Goal: Book appointment/travel/reservation

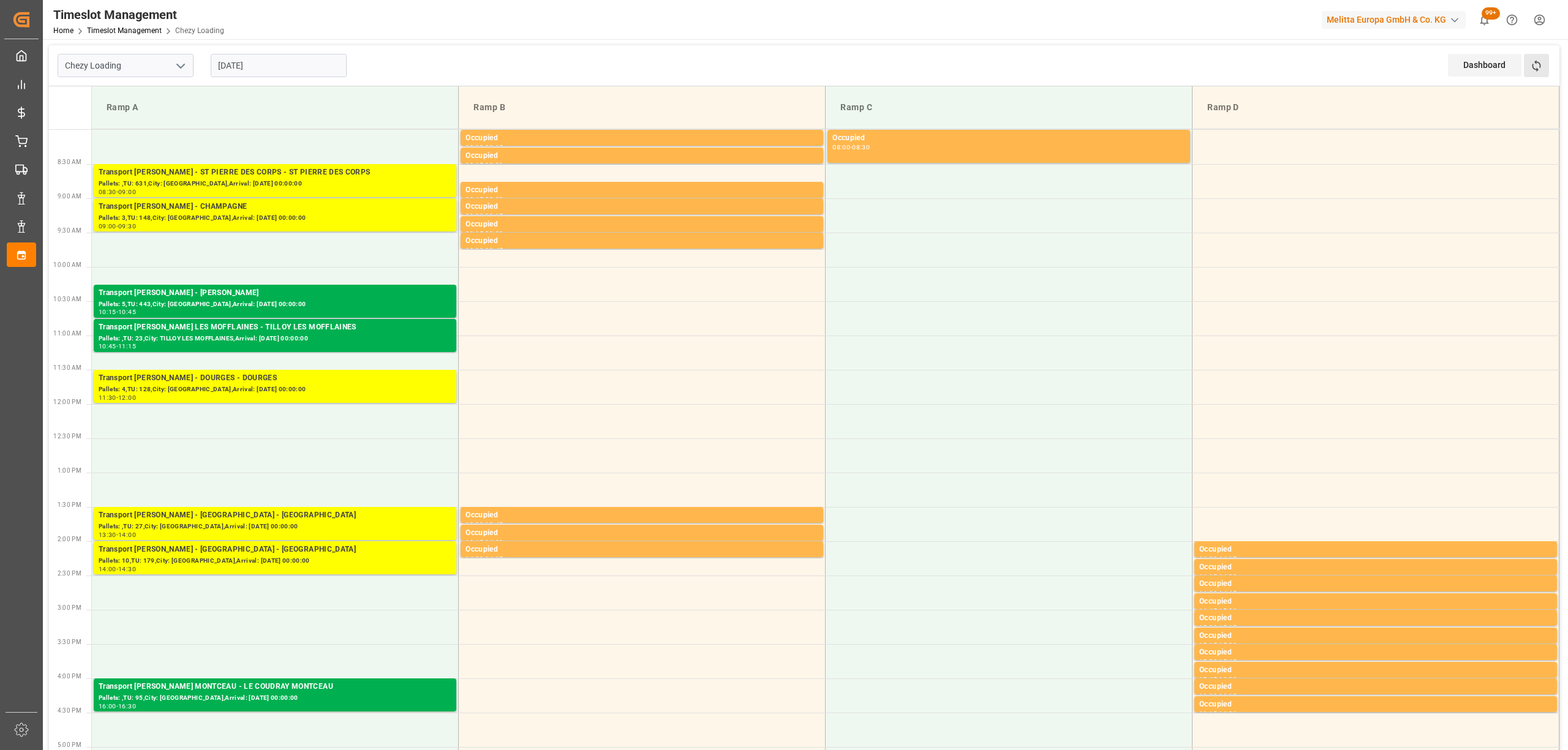
click at [1537, 75] on button "Refresh Time Slots" at bounding box center [1535, 65] width 25 height 23
click at [1544, 65] on button "Refresh Time Slots" at bounding box center [1535, 65] width 25 height 23
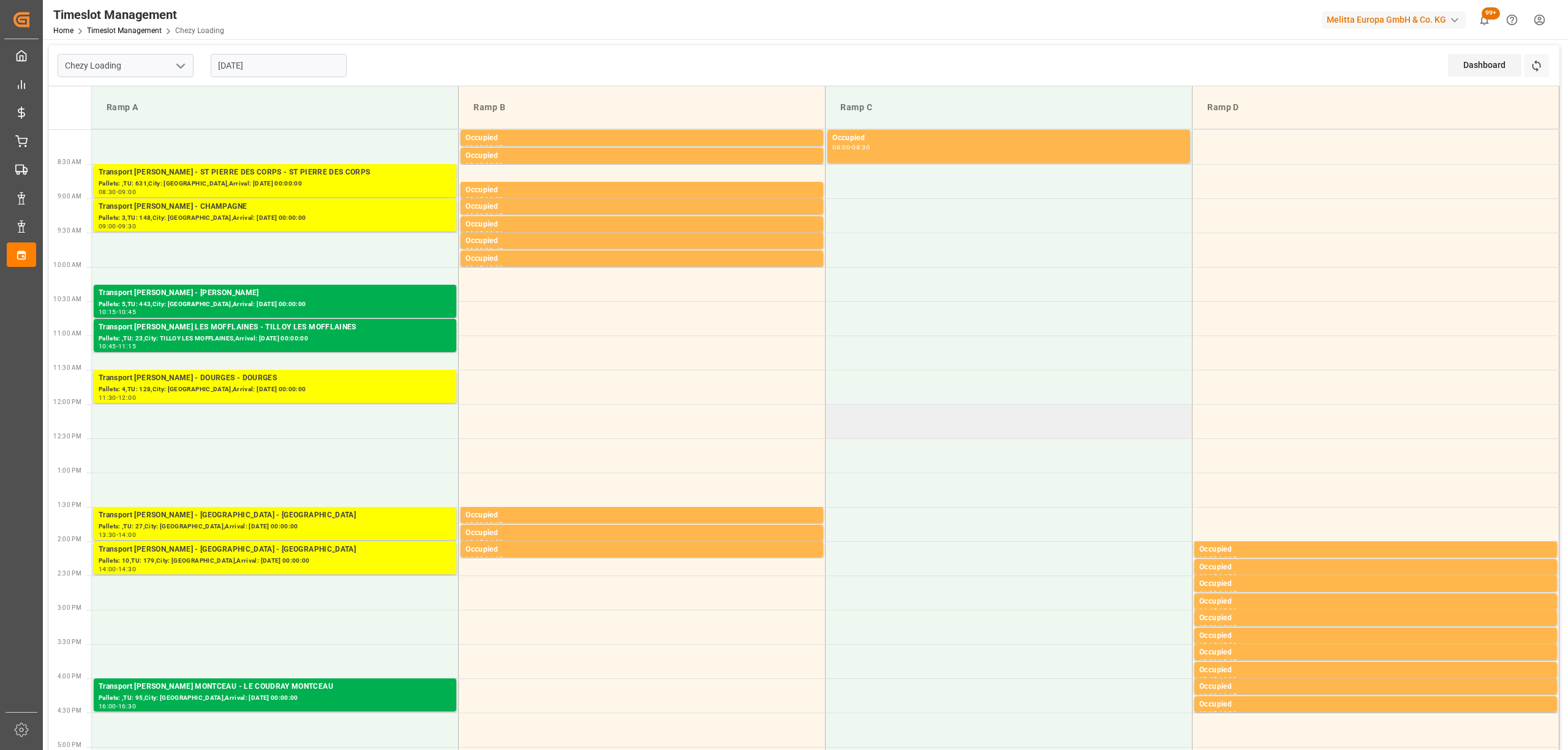
click at [882, 404] on td at bounding box center [1009, 421] width 366 height 34
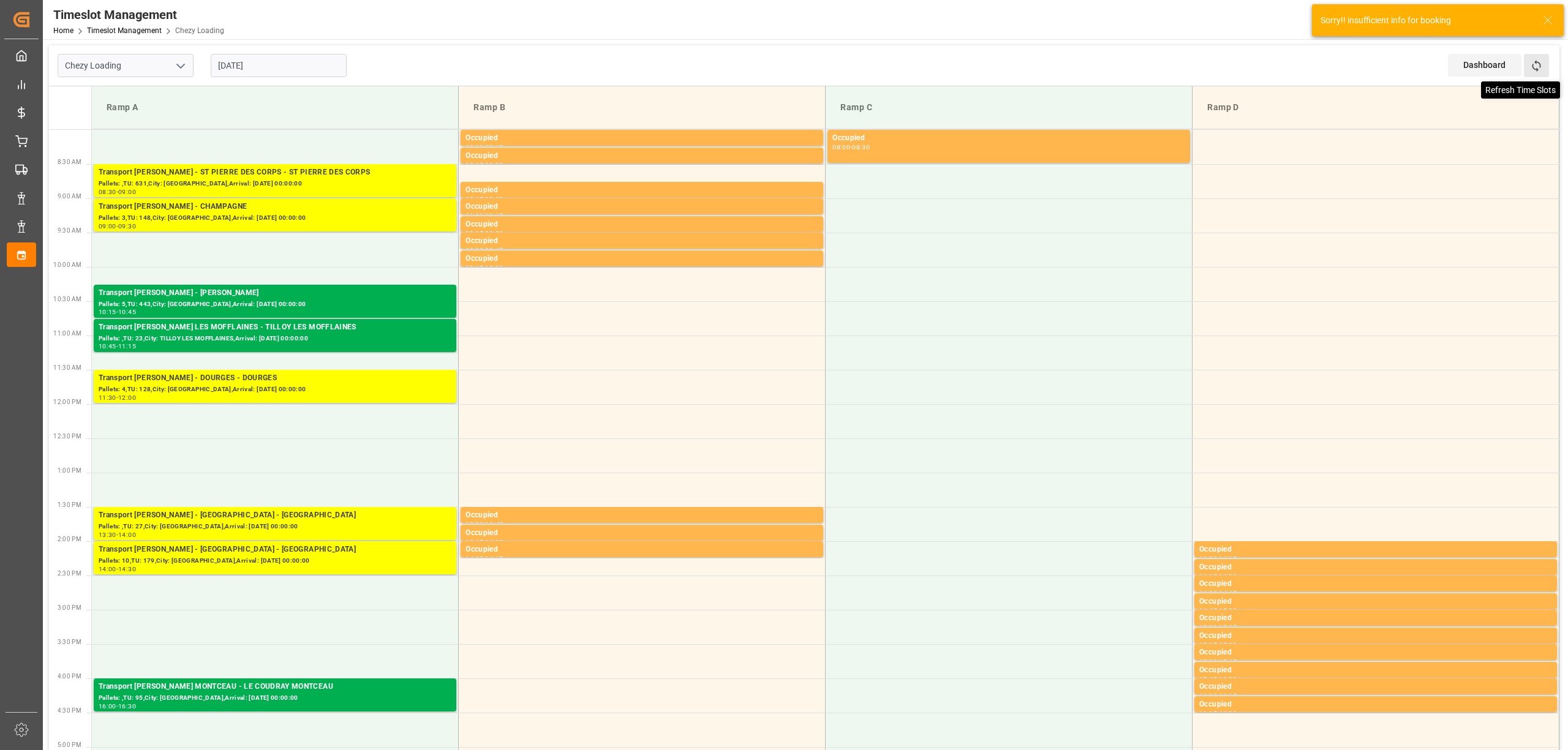
click at [1540, 69] on icon at bounding box center [1536, 65] width 13 height 13
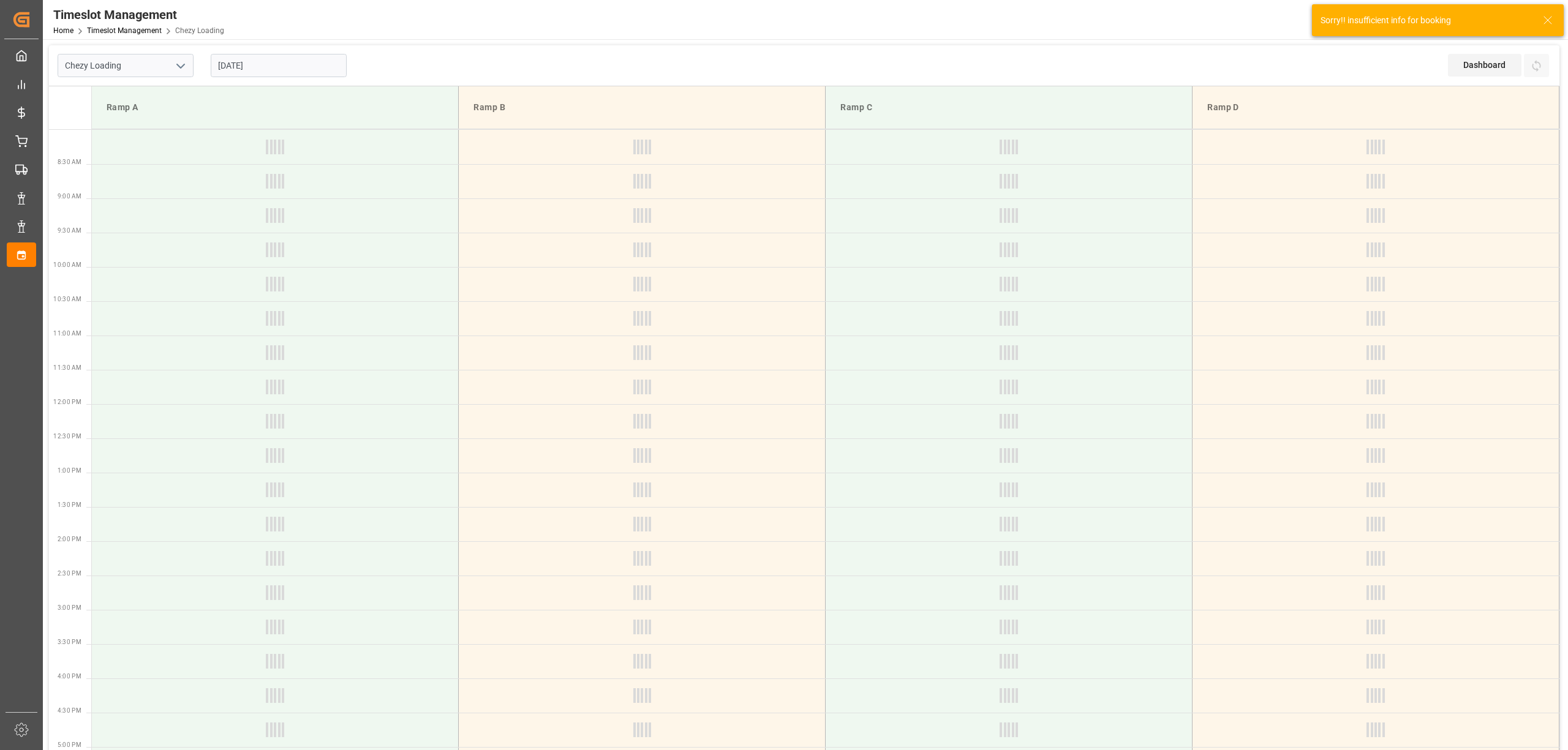
click at [1555, 23] on div "Sorry!! insufficient info for booking" at bounding box center [1437, 20] width 252 height 32
